Goal: Transaction & Acquisition: Purchase product/service

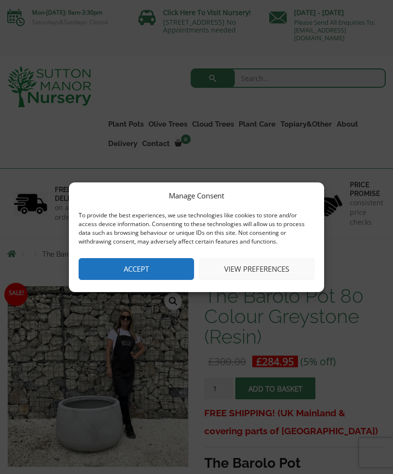
click at [175, 269] on button "Accept" at bounding box center [137, 269] width 116 height 22
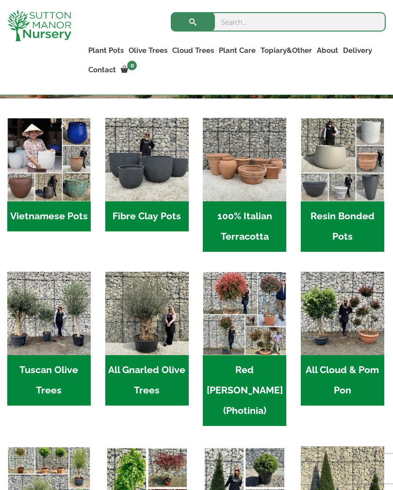
scroll to position [275, 0]
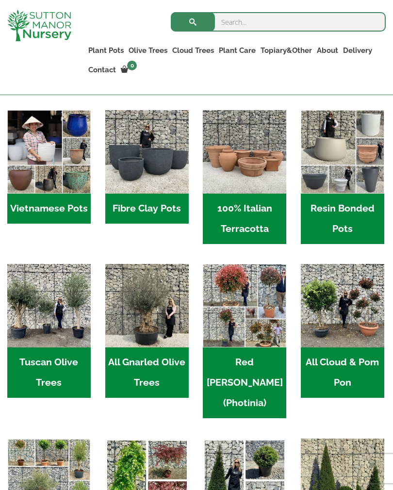
click at [152, 361] on h2 "All Gnarled Olive Trees (185)" at bounding box center [146, 373] width 83 height 50
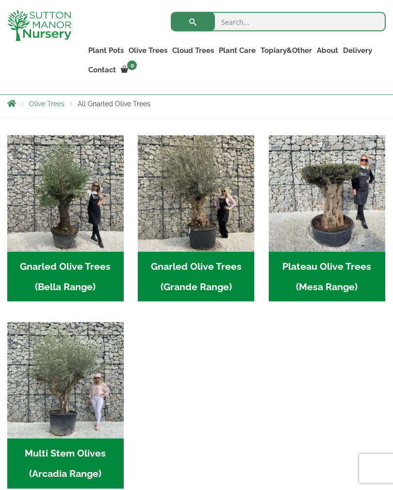
scroll to position [199, 0]
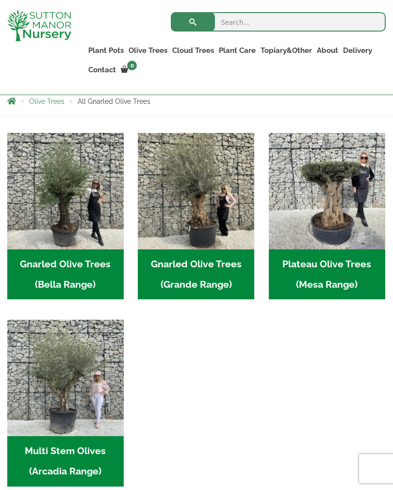
click at [327, 287] on h2 "Plateau Olive Trees (Mesa Range) (5)" at bounding box center [327, 275] width 116 height 50
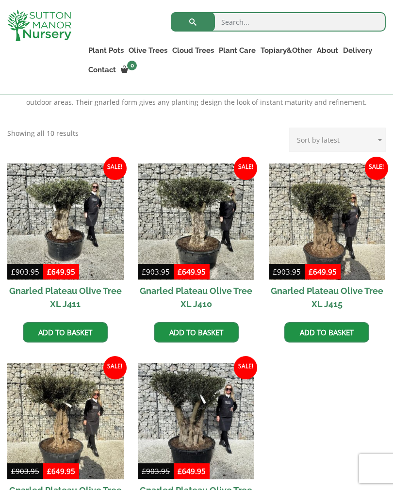
scroll to position [385, 0]
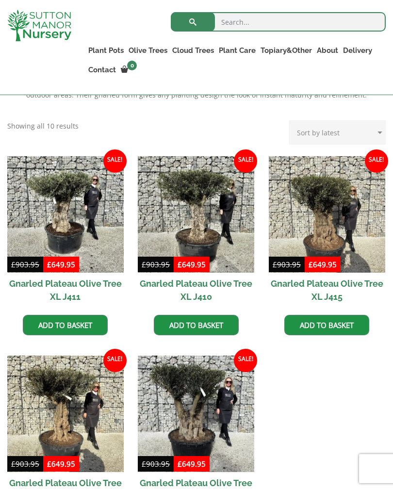
click at [200, 233] on img at bounding box center [196, 214] width 116 height 116
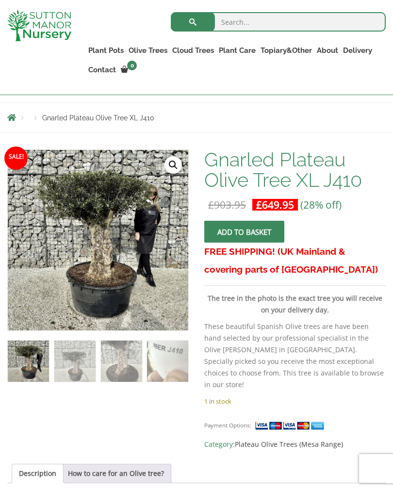
scroll to position [120, 0]
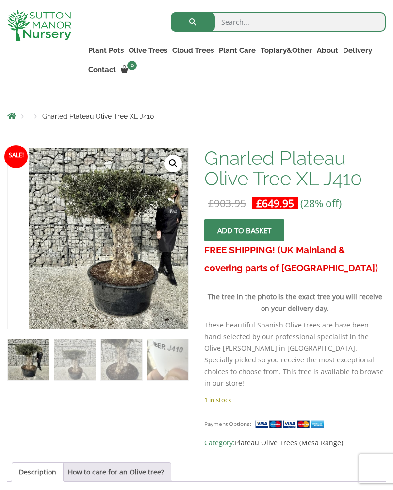
click at [150, 253] on img at bounding box center [271, 391] width 485 height 485
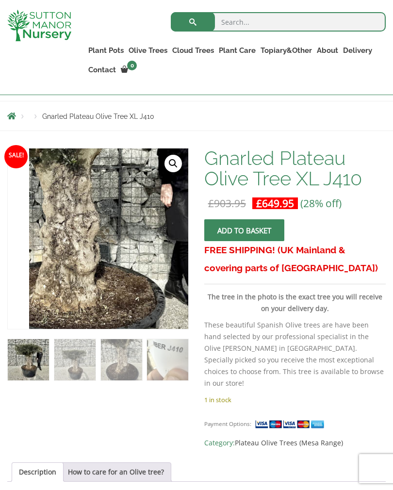
click at [154, 259] on img at bounding box center [60, 205] width 485 height 485
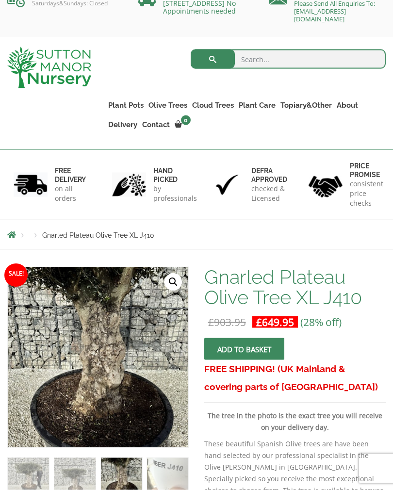
scroll to position [0, 0]
